Goal: Navigation & Orientation: Find specific page/section

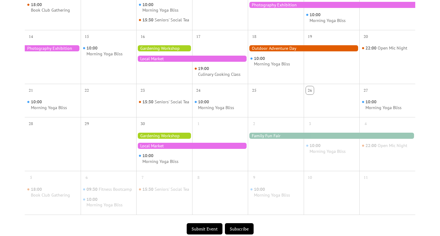
scroll to position [238, 0]
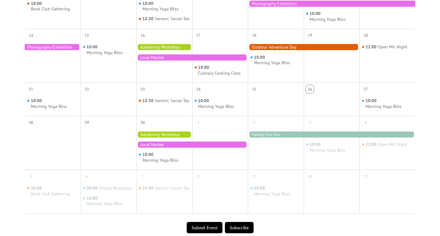
click at [178, 133] on div at bounding box center [164, 135] width 56 height 6
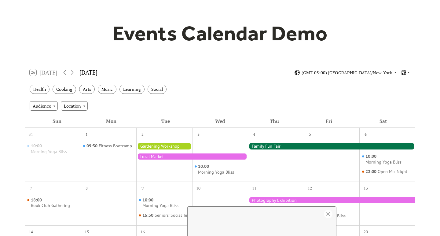
scroll to position [43, 0]
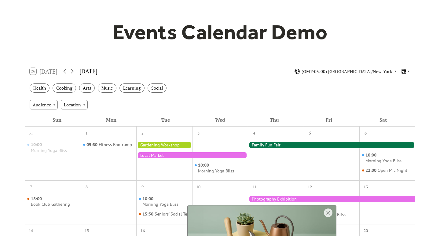
click at [339, 92] on div "Health Cooking Arts Music Learning Social" at bounding box center [220, 88] width 391 height 17
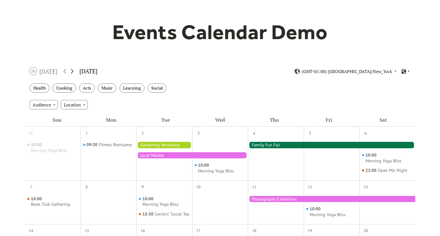
click at [73, 70] on icon at bounding box center [72, 71] width 3 height 5
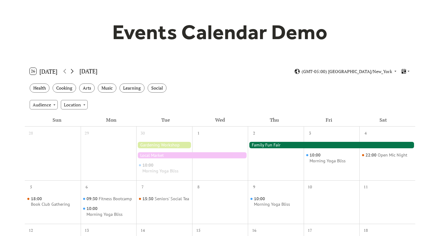
click at [73, 70] on icon at bounding box center [72, 71] width 3 height 5
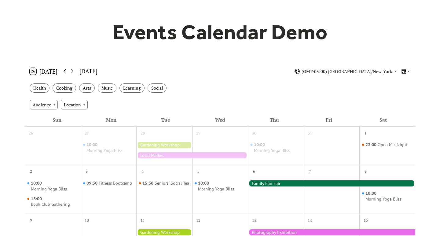
click at [63, 72] on icon at bounding box center [64, 71] width 7 height 7
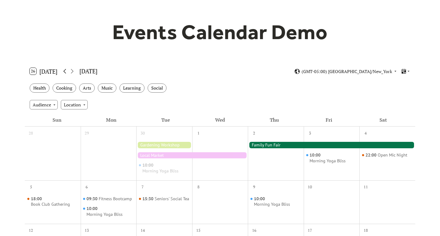
click at [63, 72] on icon at bounding box center [64, 71] width 7 height 7
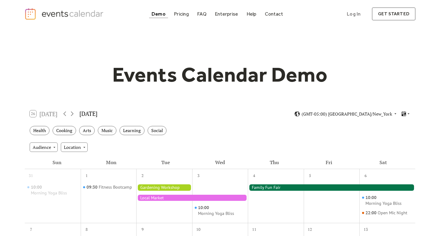
scroll to position [0, 0]
click at [67, 16] on img "home" at bounding box center [64, 14] width 81 height 13
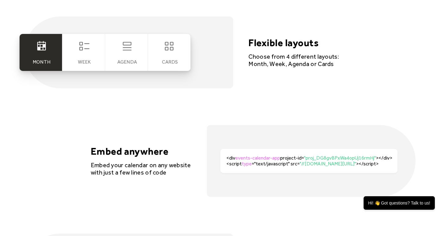
scroll to position [1173, 0]
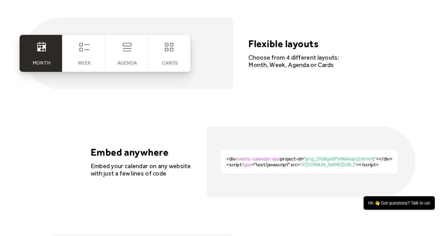
click at [86, 56] on div "Week" at bounding box center [83, 53] width 43 height 37
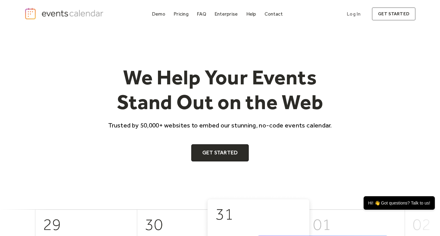
scroll to position [0, 0]
